Goal: Information Seeking & Learning: Find specific page/section

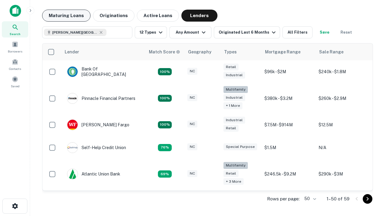
click at [66, 16] on button "Maturing Loans" at bounding box center [66, 16] width 48 height 12
